Goal: Information Seeking & Learning: Learn about a topic

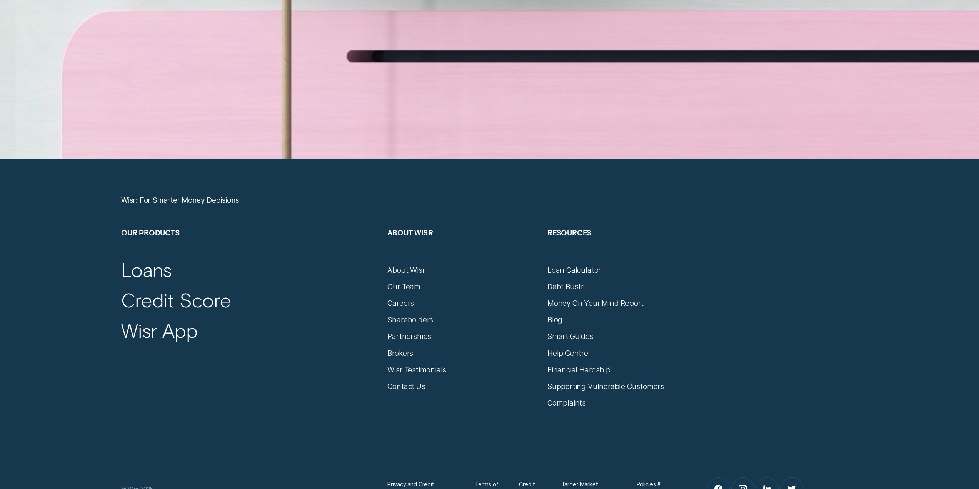
scroll to position [4268, 0]
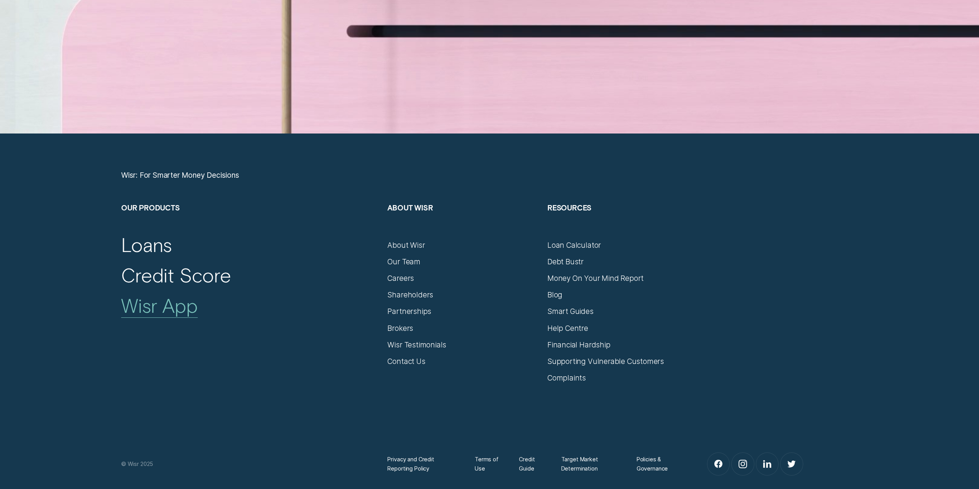
click at [180, 306] on div "Wisr App" at bounding box center [159, 305] width 77 height 24
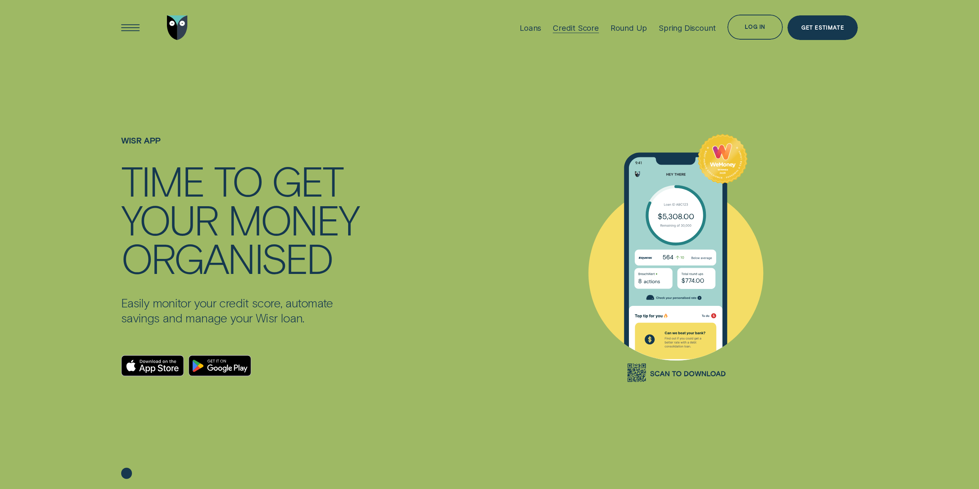
click at [571, 30] on div "Credit Score" at bounding box center [576, 28] width 46 height 10
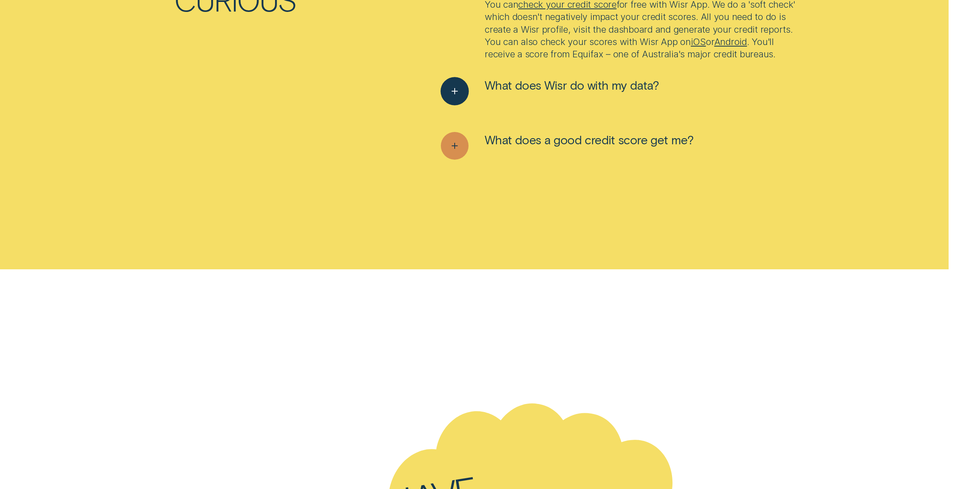
scroll to position [3691, 0]
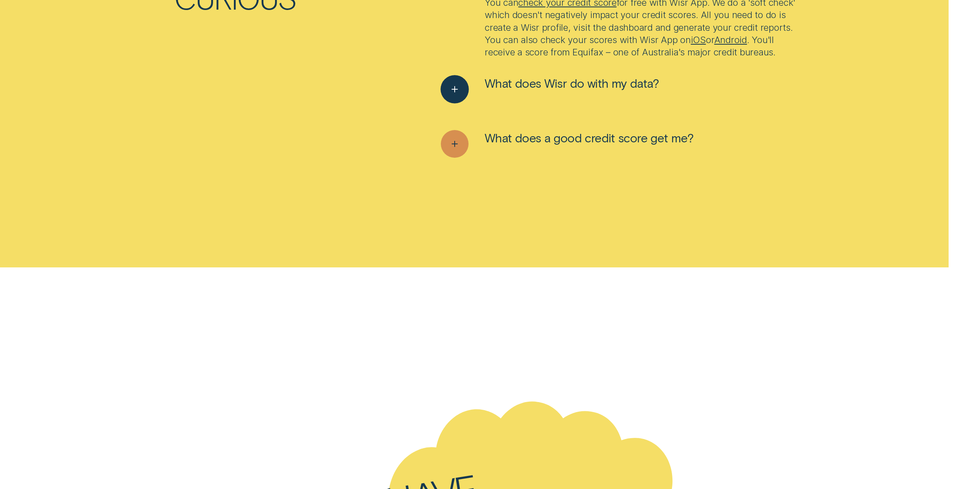
click at [496, 87] on span "What does Wisr do with my data?" at bounding box center [571, 82] width 175 height 15
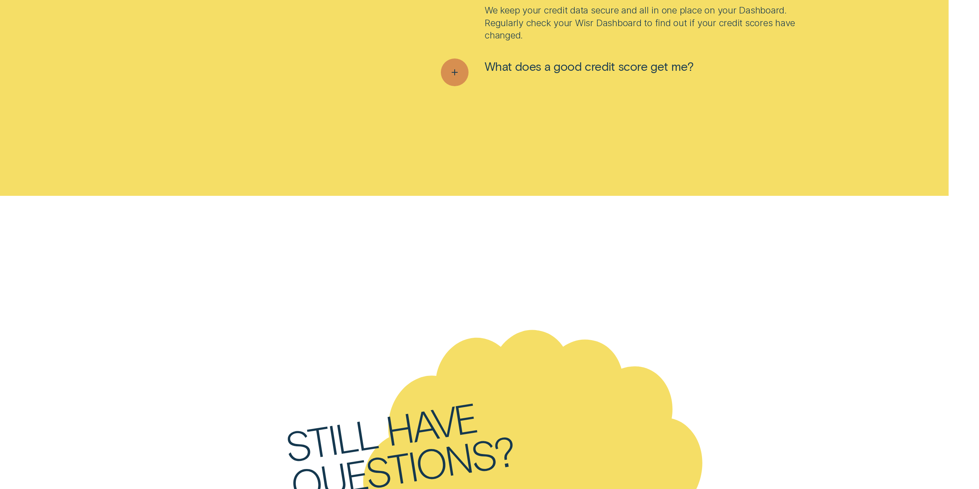
scroll to position [3806, 0]
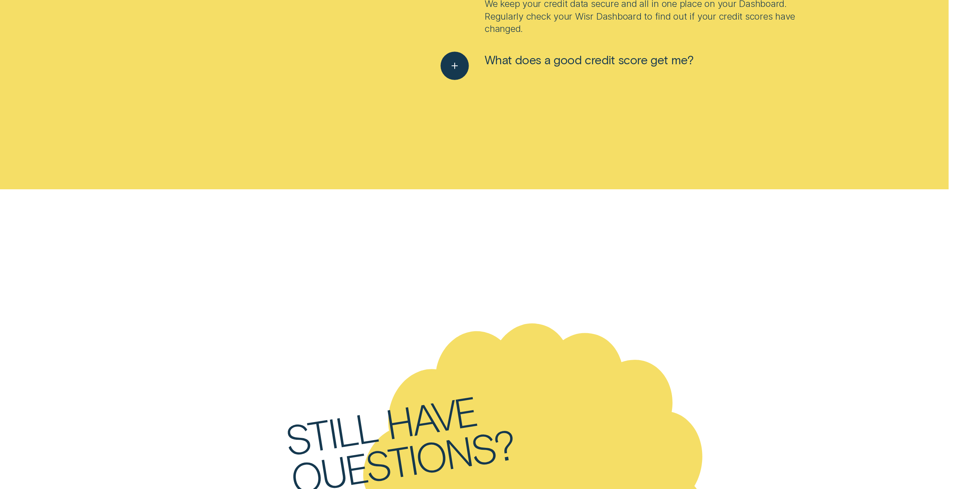
click at [499, 73] on button "What does a good credit score get me?" at bounding box center [567, 66] width 253 height 28
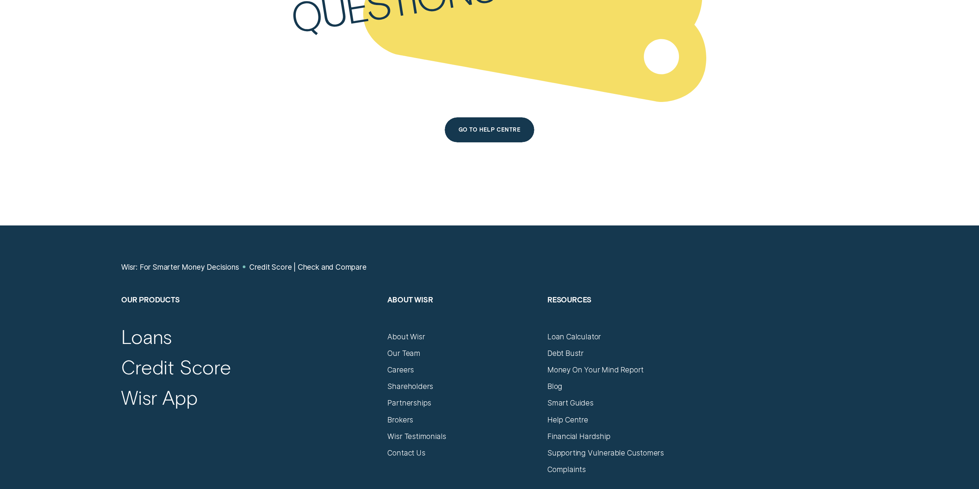
scroll to position [4345, 0]
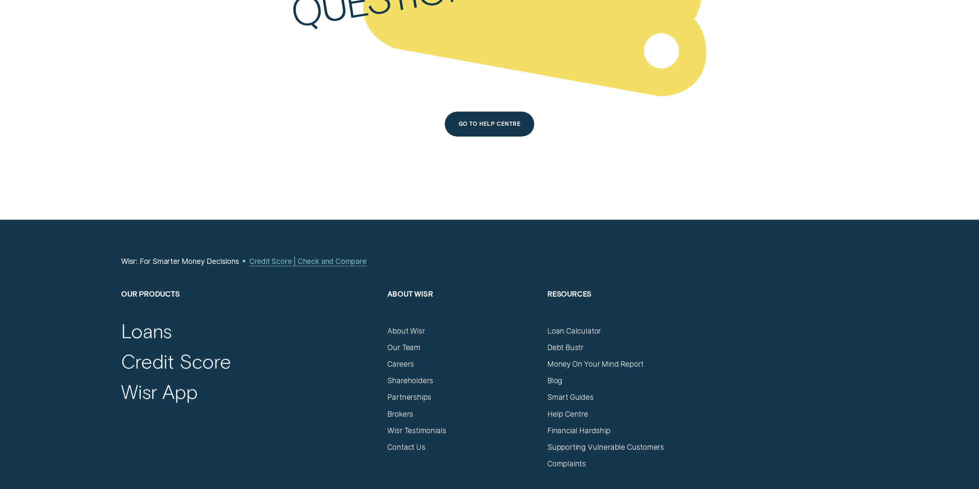
click at [346, 261] on div "Credit Score | Check and Compare" at bounding box center [307, 260] width 117 height 9
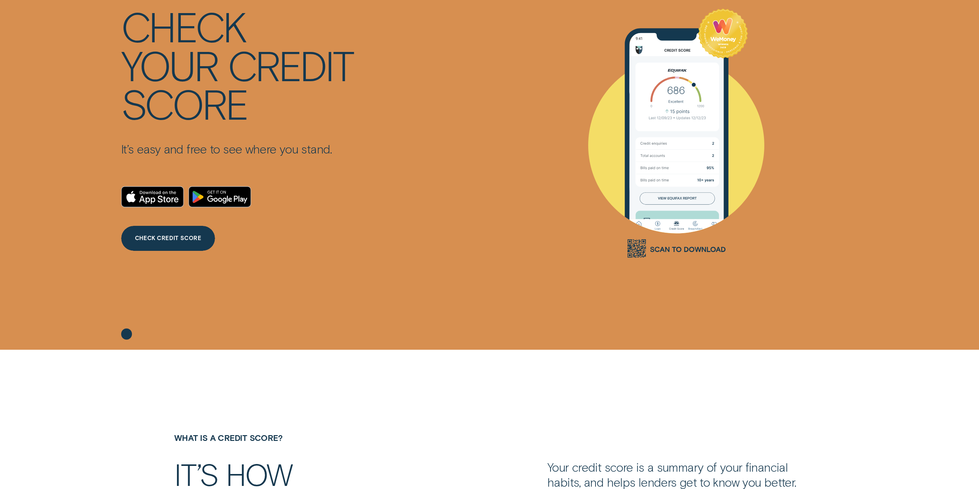
scroll to position [154, 0]
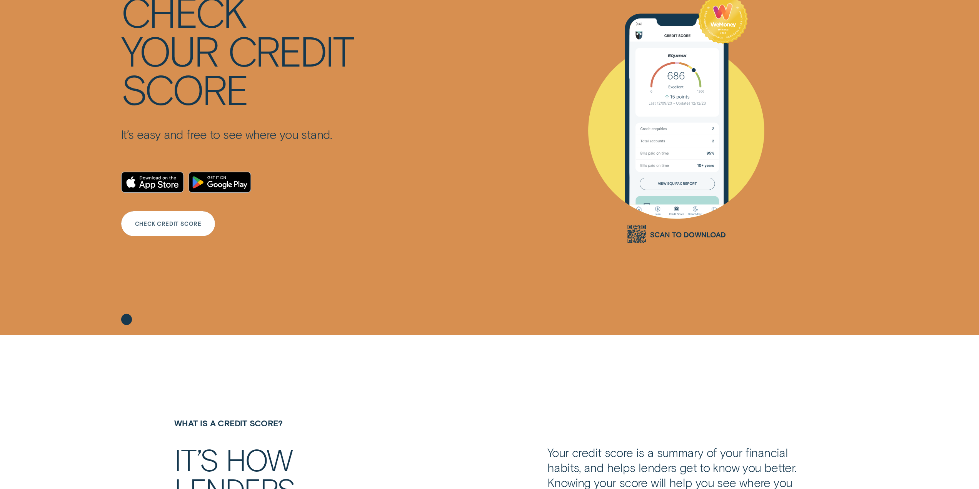
click at [180, 218] on div "CHECK CREDIT SCORE" at bounding box center [168, 223] width 94 height 25
